Goal: Check status

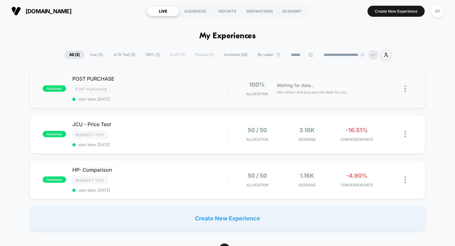
click at [147, 97] on span "start date: [DATE]" at bounding box center [149, 99] width 155 height 5
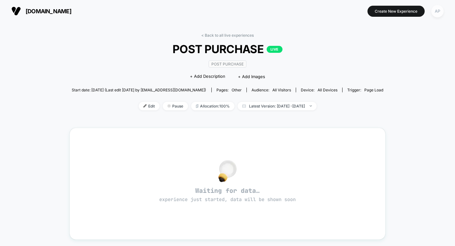
click at [437, 11] on div "AP" at bounding box center [437, 11] width 12 height 12
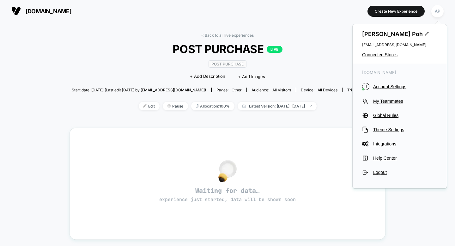
click at [336, 45] on span "POST PURCHASE LIVE" at bounding box center [227, 48] width 280 height 13
